Goal: Go to known website: Go to known website

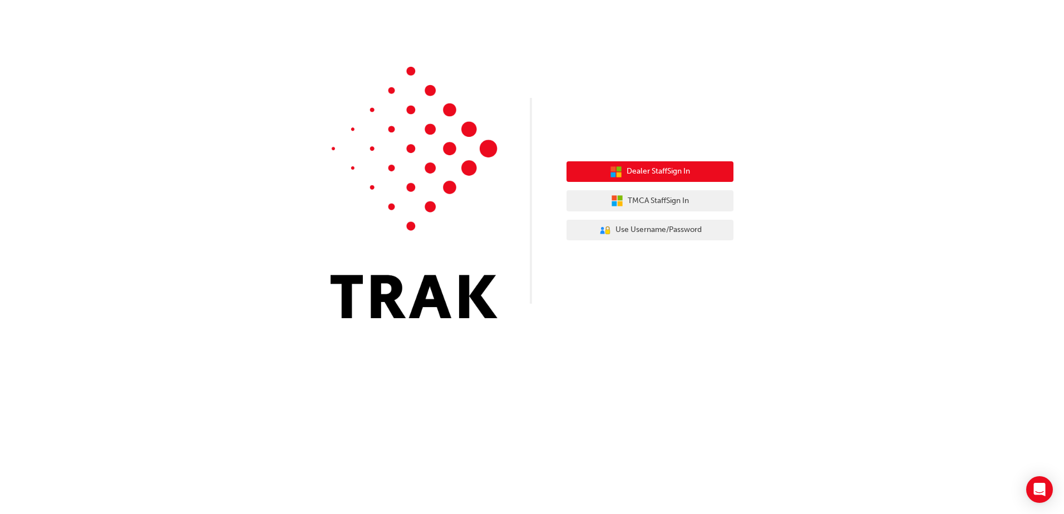
click at [646, 175] on span "Dealer Staff Sign In" at bounding box center [658, 171] width 63 height 13
